Goal: Task Accomplishment & Management: Complete application form

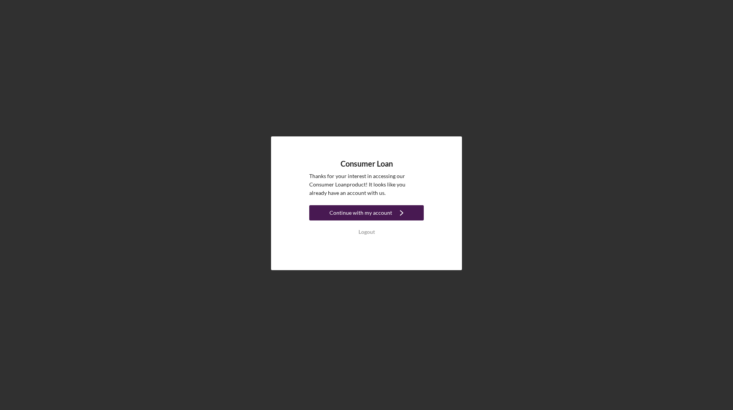
click at [359, 207] on div "Continue with my account" at bounding box center [361, 212] width 63 height 15
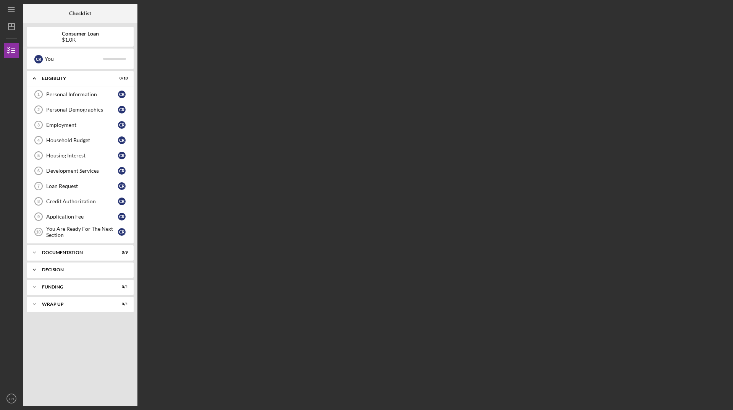
click at [66, 275] on div "Icon/Expander Decision 0 / 1" at bounding box center [80, 269] width 107 height 15
click at [66, 291] on link "Pre-Approval Phase Pre-Approval Phase C R" at bounding box center [80, 285] width 99 height 15
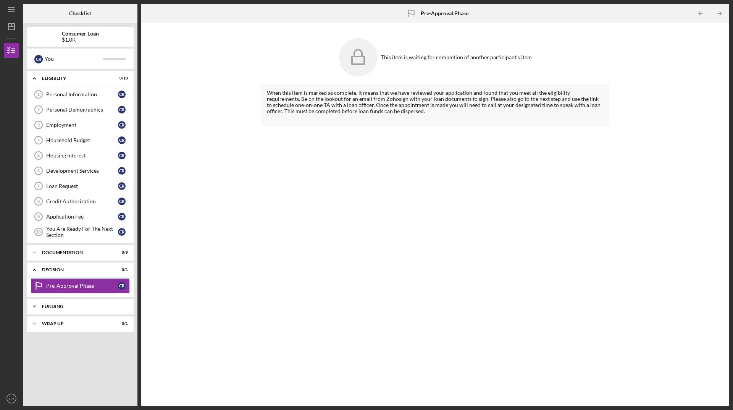
click at [65, 305] on div "Funding" at bounding box center [83, 306] width 82 height 5
click at [63, 325] on div "Transfer Funds" at bounding box center [82, 322] width 72 height 6
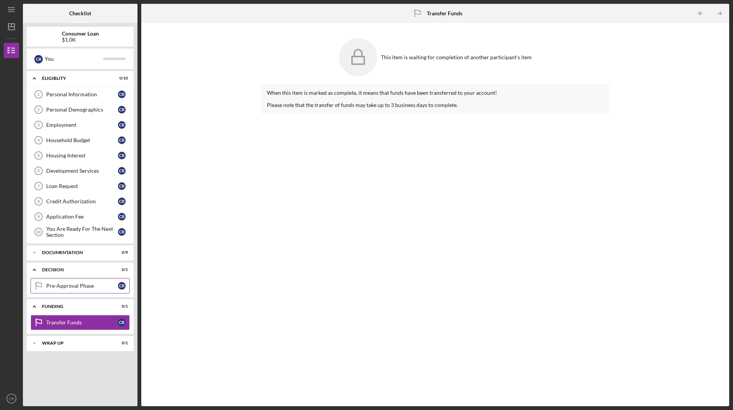
click at [63, 284] on div "Pre-Approval Phase" at bounding box center [82, 286] width 72 height 6
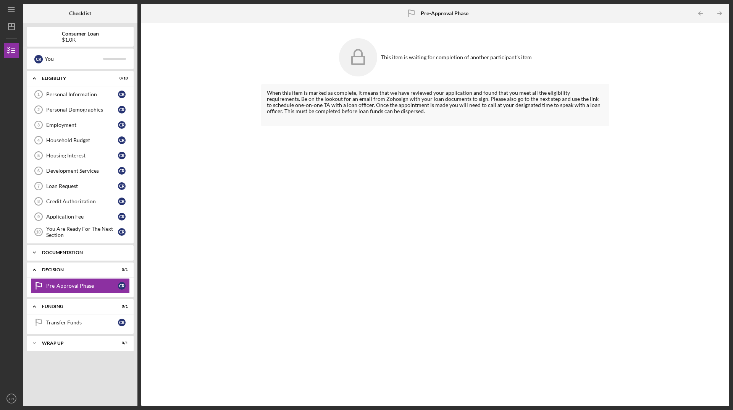
click at [63, 252] on div "Documentation" at bounding box center [83, 252] width 82 height 5
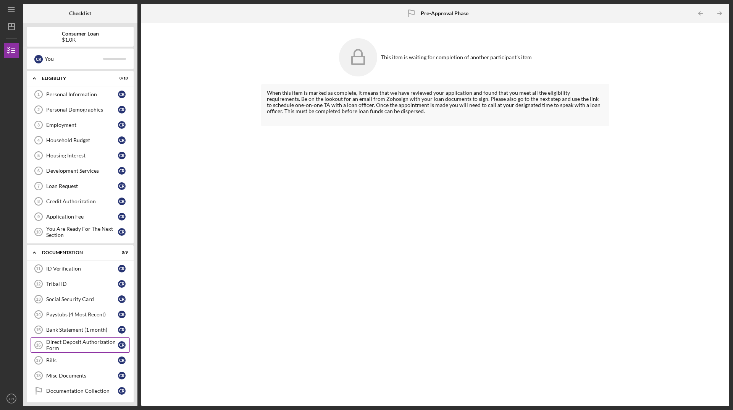
scroll to position [94, 0]
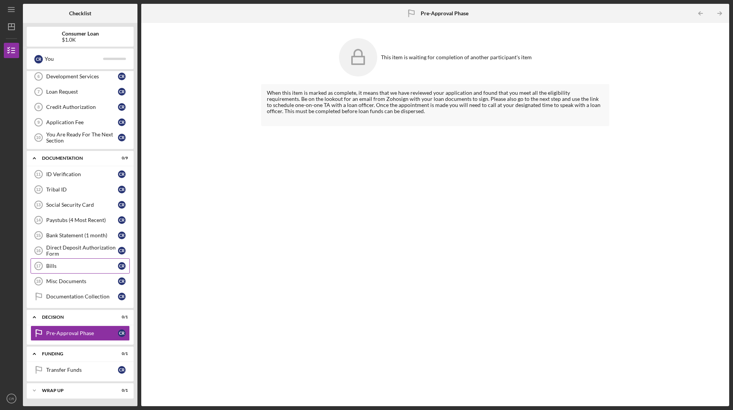
click at [55, 261] on link "Bills 17 Bills C R" at bounding box center [80, 265] width 99 height 15
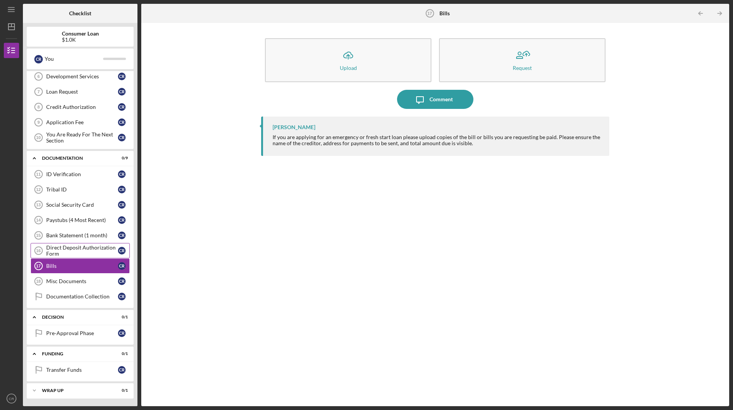
click at [57, 248] on div "Direct Deposit Authorization Form" at bounding box center [82, 250] width 72 height 12
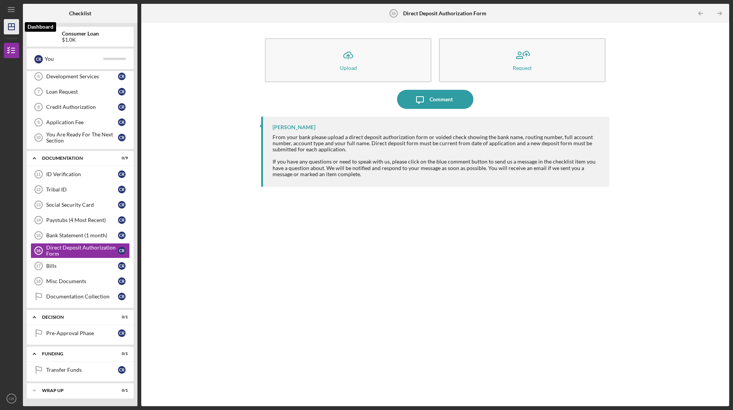
click at [16, 20] on icon "Icon/Dashboard" at bounding box center [11, 26] width 19 height 19
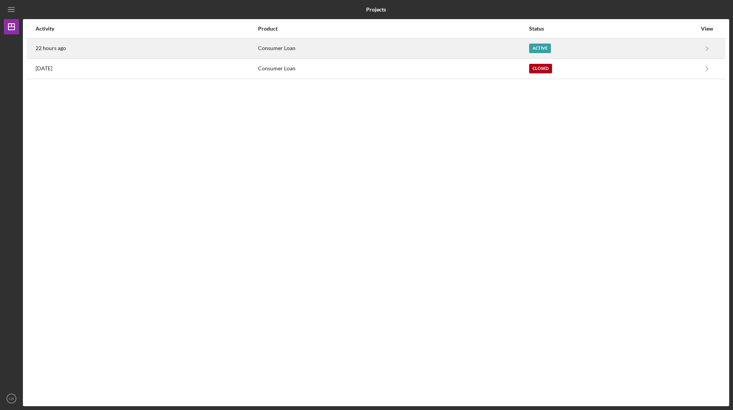
click at [542, 47] on div "Active" at bounding box center [540, 49] width 22 height 10
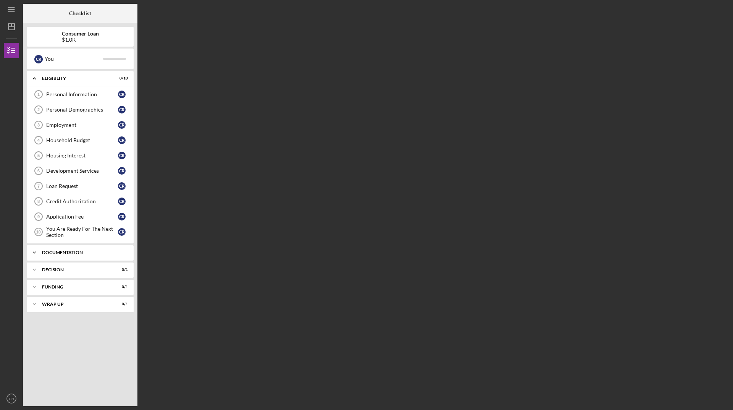
click at [85, 256] on div "Icon/Expander Documentation 0 / 9" at bounding box center [80, 252] width 107 height 15
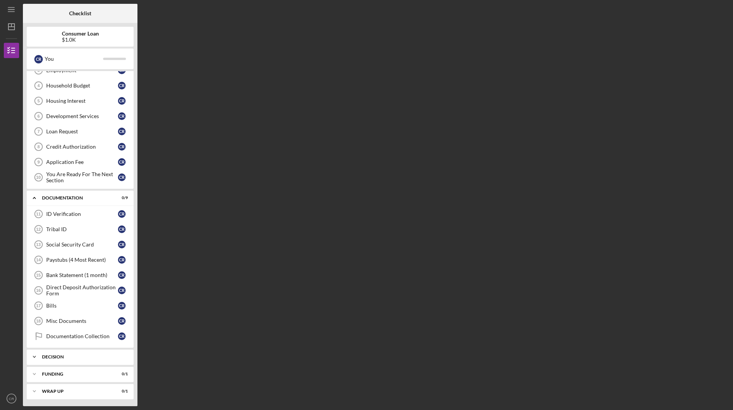
scroll to position [55, 0]
click at [67, 357] on div "Decision" at bounding box center [83, 356] width 82 height 5
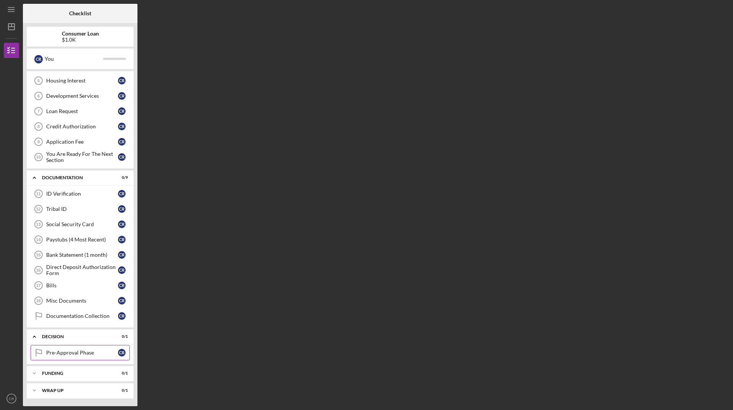
click at [66, 357] on link "Pre-Approval Phase Pre-Approval Phase C R" at bounding box center [80, 352] width 99 height 15
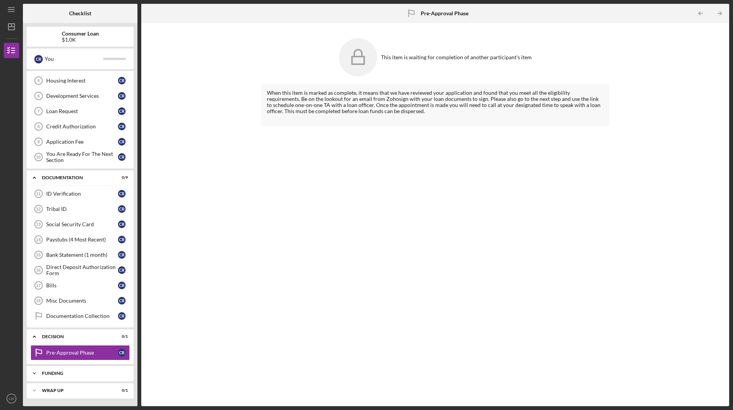
click at [55, 373] on div "Funding" at bounding box center [83, 373] width 82 height 5
click at [73, 311] on link "Documentation Collection Documentation Collection C R" at bounding box center [80, 315] width 99 height 15
